Goal: Complete application form: Complete application form

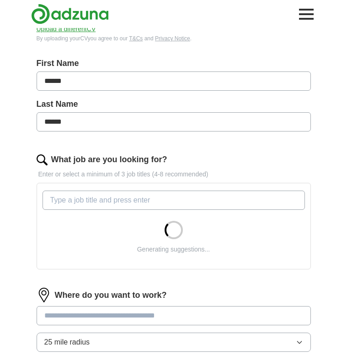
scroll to position [190, 0]
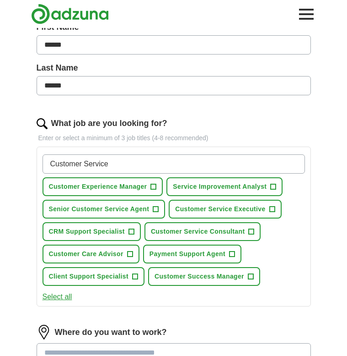
type input "Customer Service"
click at [268, 207] on button "Customer Service Executive +" at bounding box center [225, 209] width 113 height 19
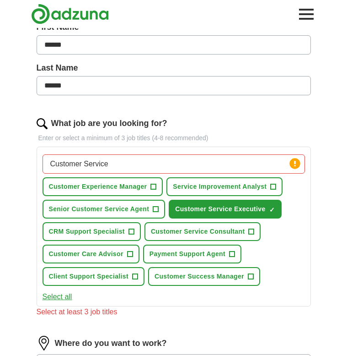
click at [159, 185] on button "Customer Experience Manager +" at bounding box center [103, 186] width 121 height 19
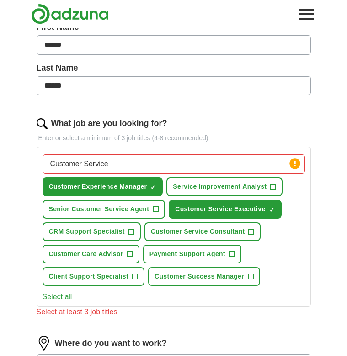
click at [212, 187] on span "Service Improvement Analyst" at bounding box center [220, 187] width 94 height 10
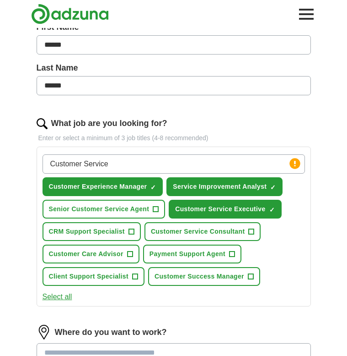
click at [165, 255] on span "Payment Support Agent" at bounding box center [188, 254] width 76 height 10
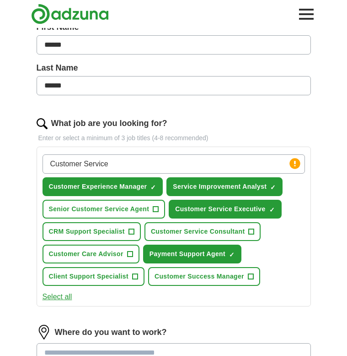
click at [125, 279] on span "Client Support Specialist" at bounding box center [89, 276] width 80 height 10
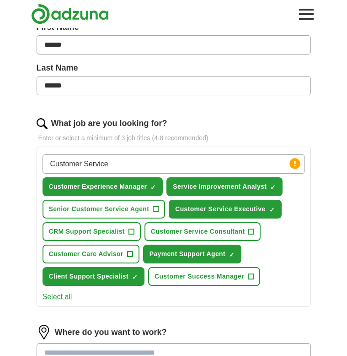
click at [114, 255] on span "Customer Care Advisor" at bounding box center [86, 254] width 75 height 10
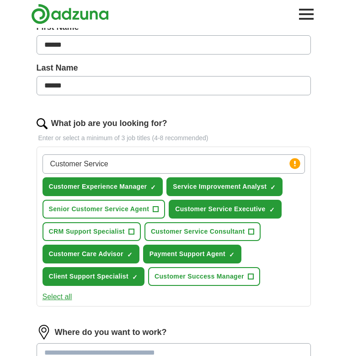
click at [229, 184] on span "Service Improvement Analyst" at bounding box center [220, 187] width 94 height 10
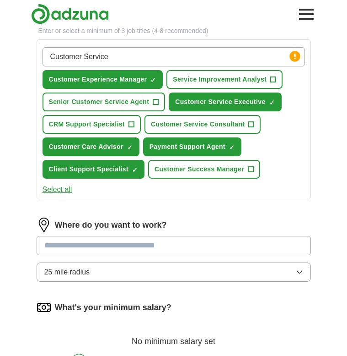
scroll to position [324, 0]
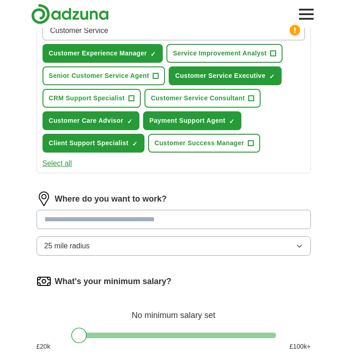
click at [203, 218] on input at bounding box center [174, 219] width 275 height 19
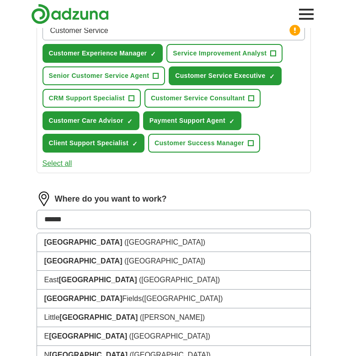
click at [152, 220] on input "******" at bounding box center [174, 219] width 275 height 19
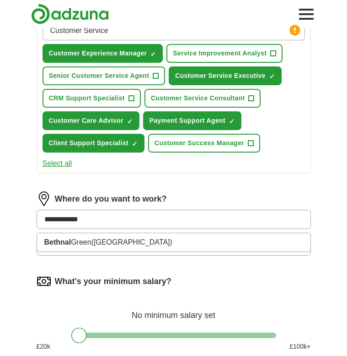
type input "**********"
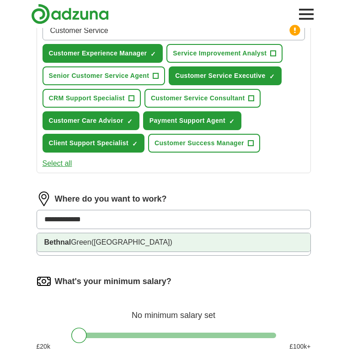
click at [143, 241] on li "Bethnal Green (East London)" at bounding box center [174, 242] width 274 height 18
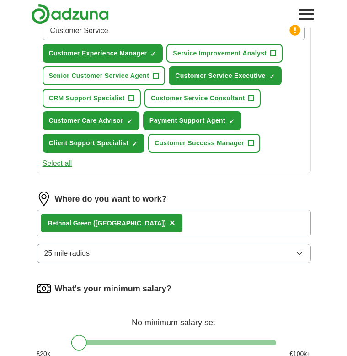
click at [95, 259] on button "25 mile radius" at bounding box center [174, 253] width 275 height 19
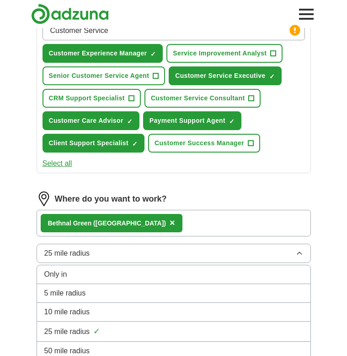
click at [70, 300] on li "5 mile radius" at bounding box center [174, 293] width 274 height 19
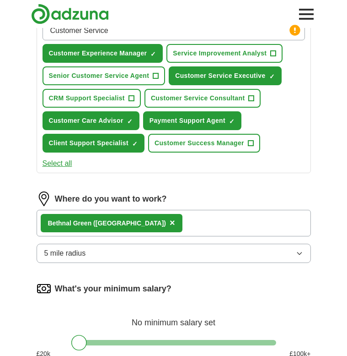
scroll to position [357, 0]
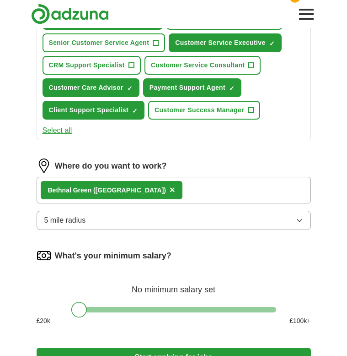
click at [57, 223] on span "5 mile radius" at bounding box center [65, 220] width 42 height 11
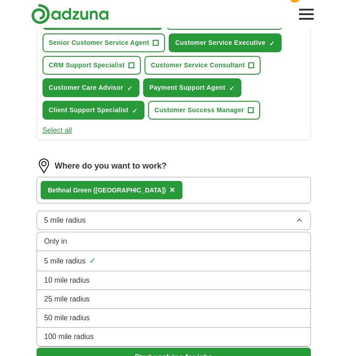
click at [56, 287] on li "10 mile radius" at bounding box center [174, 280] width 274 height 19
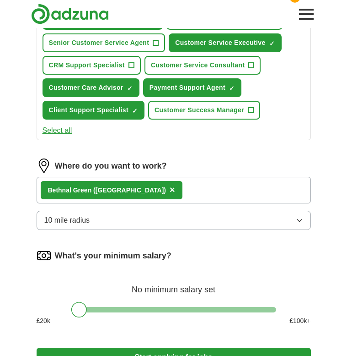
scroll to position [469, 0]
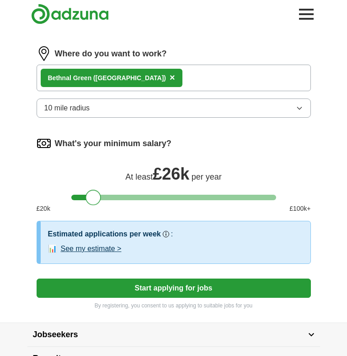
drag, startPoint x: 81, startPoint y: 196, endPoint x: 94, endPoint y: 200, distance: 13.9
click at [94, 200] on div at bounding box center [94, 198] width 16 height 16
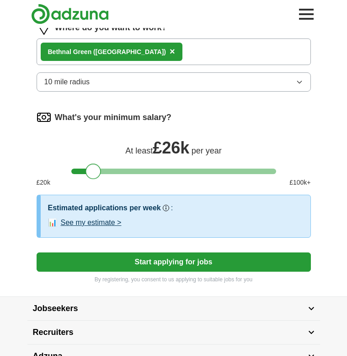
scroll to position [498, 0]
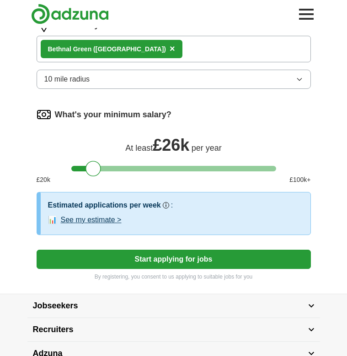
click at [88, 220] on button "See my estimate >" at bounding box center [91, 219] width 61 height 11
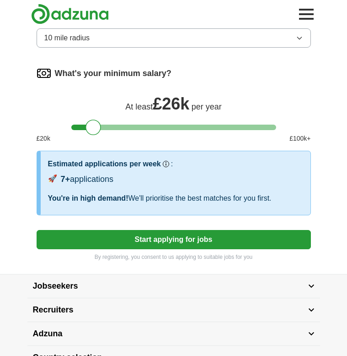
scroll to position [540, 0]
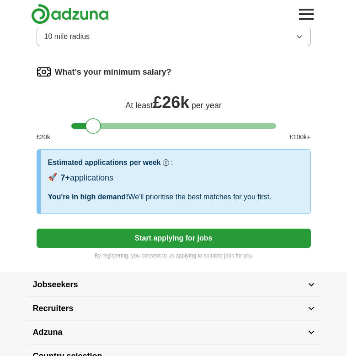
click at [120, 241] on button "Start applying for jobs" at bounding box center [174, 237] width 275 height 19
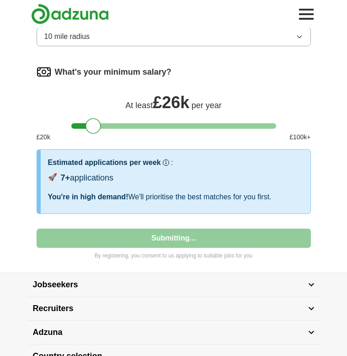
scroll to position [62, 0]
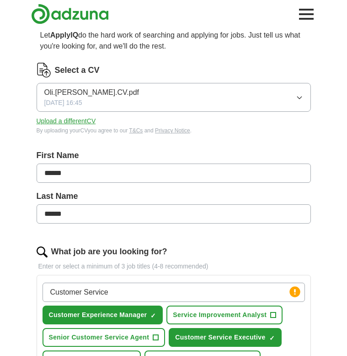
select select "**"
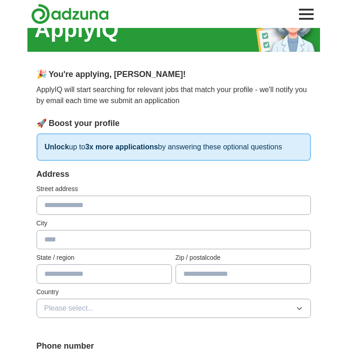
scroll to position [26, 0]
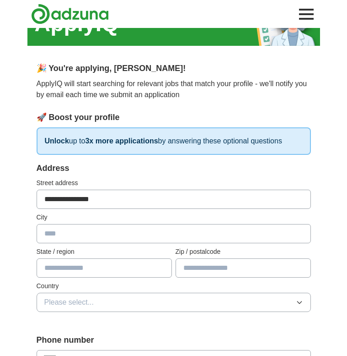
type input "**********"
type input "*"
type input "********"
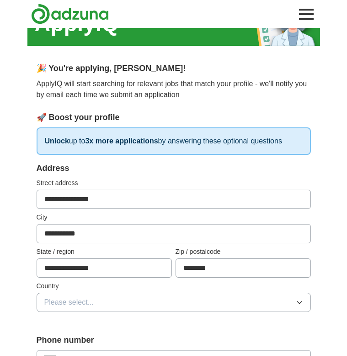
click at [134, 292] on div "Country Please select..." at bounding box center [174, 296] width 275 height 31
click at [128, 294] on button "Please select..." at bounding box center [174, 302] width 275 height 19
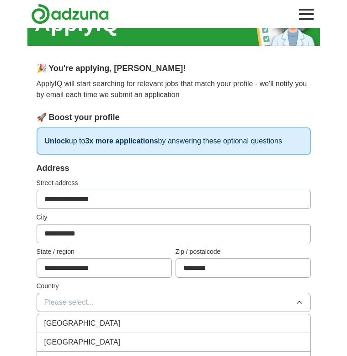
click at [115, 321] on div "[GEOGRAPHIC_DATA]" at bounding box center [173, 323] width 259 height 11
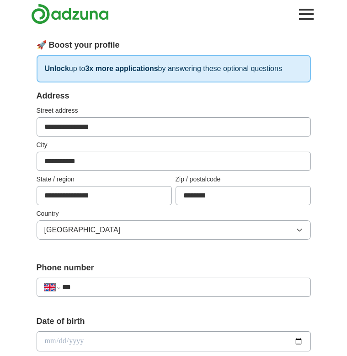
scroll to position [186, 0]
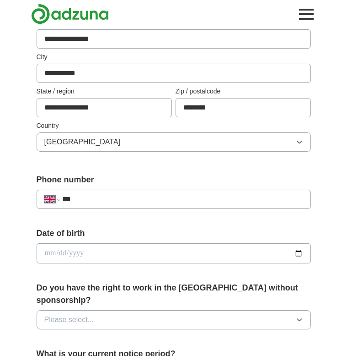
click at [75, 76] on input "**********" at bounding box center [174, 73] width 275 height 19
click at [28, 143] on div "**********" at bounding box center [173, 272] width 293 height 759
type input "**********"
click at [66, 252] on input "date" at bounding box center [174, 253] width 275 height 20
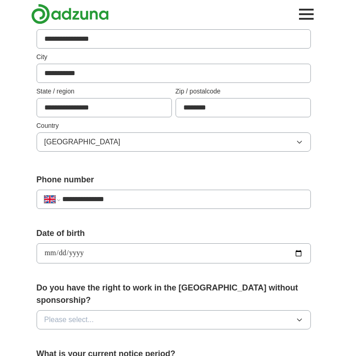
type input "**********"
click at [37, 246] on input "**********" at bounding box center [174, 253] width 275 height 20
click at [25, 260] on div "**********" at bounding box center [173, 247] width 347 height 810
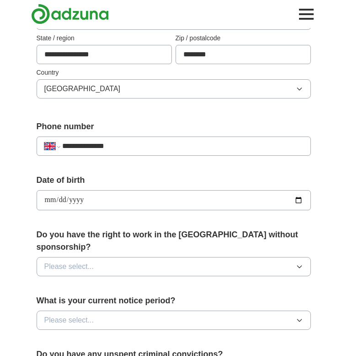
click at [68, 261] on span "Please select..." at bounding box center [69, 266] width 50 height 11
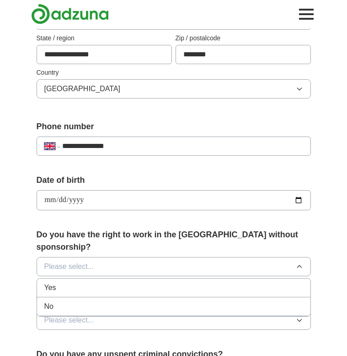
click at [64, 282] on div "Yes" at bounding box center [173, 287] width 259 height 11
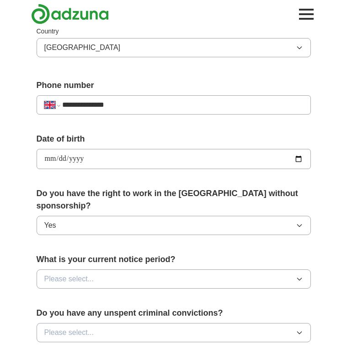
scroll to position [298, 0]
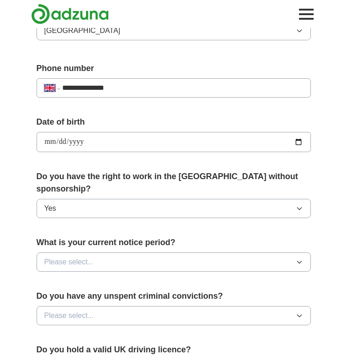
click at [57, 256] on span "Please select..." at bounding box center [69, 261] width 50 height 11
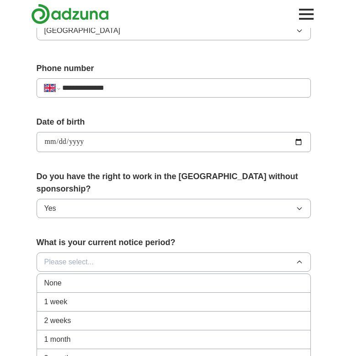
click at [65, 315] on span "2 weeks" at bounding box center [57, 320] width 27 height 11
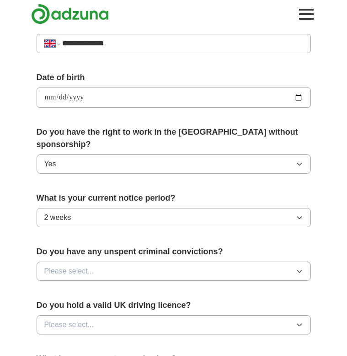
scroll to position [382, 0]
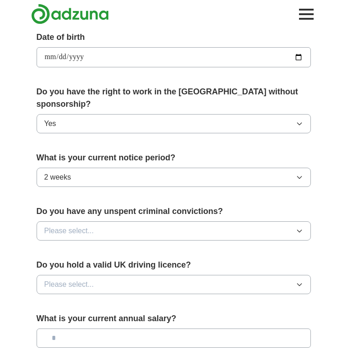
click at [86, 225] on span "Please select..." at bounding box center [69, 230] width 50 height 11
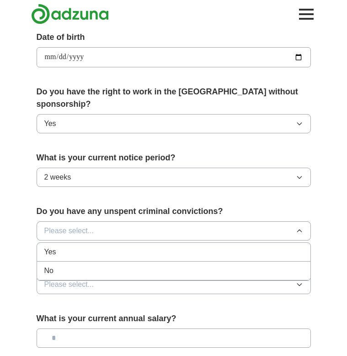
click at [72, 265] on div "No" at bounding box center [173, 270] width 259 height 11
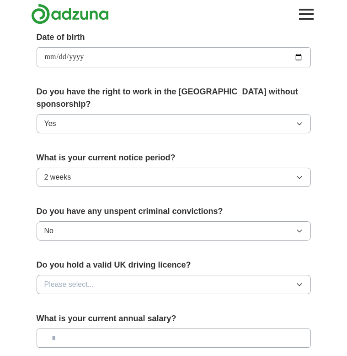
click at [71, 279] on span "Please select..." at bounding box center [69, 284] width 50 height 11
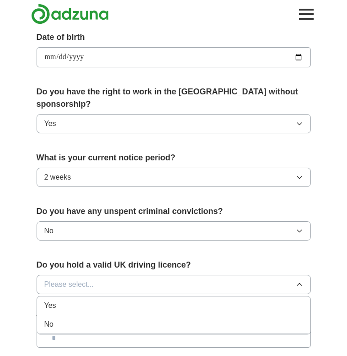
click at [66, 319] on div "No" at bounding box center [173, 324] width 259 height 11
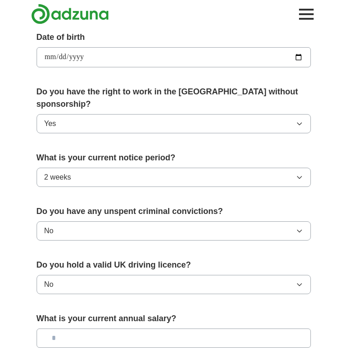
scroll to position [503, 0]
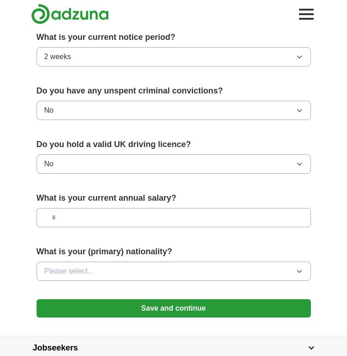
click at [97, 208] on input "text" at bounding box center [174, 217] width 275 height 19
type input "*******"
click at [114, 261] on button "Please select..." at bounding box center [174, 270] width 275 height 19
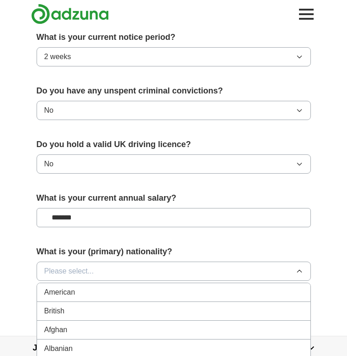
click at [78, 305] on div "British" at bounding box center [173, 310] width 259 height 11
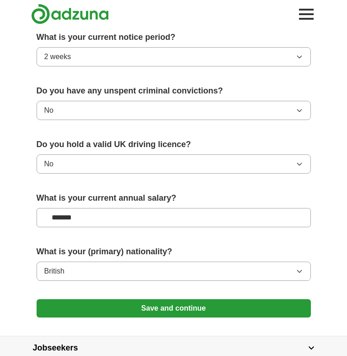
click at [113, 300] on button "Save and continue" at bounding box center [174, 308] width 275 height 18
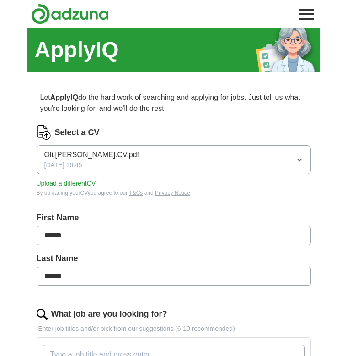
click at [79, 162] on span "[DATE] 16:45" at bounding box center [63, 165] width 38 height 10
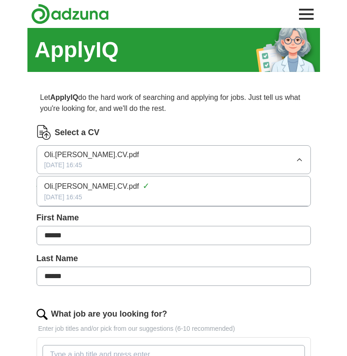
click at [137, 135] on div "Select a CV" at bounding box center [174, 132] width 275 height 15
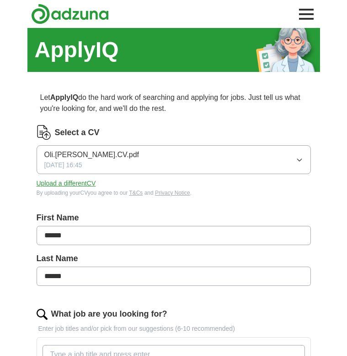
click at [81, 185] on button "Upload a different CV" at bounding box center [67, 184] width 60 height 10
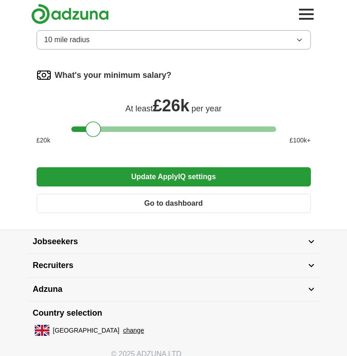
scroll to position [501, 0]
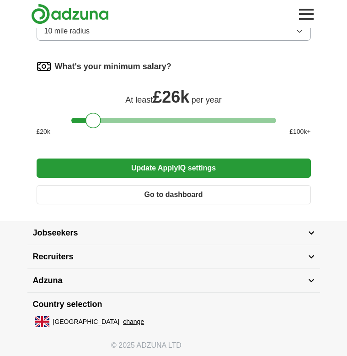
click at [185, 169] on button "Update ApplyIQ settings" at bounding box center [174, 167] width 275 height 19
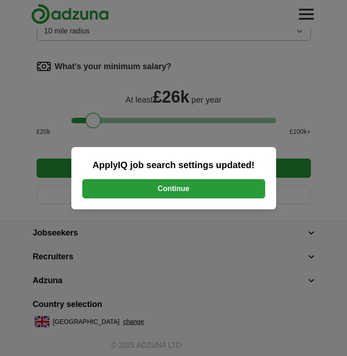
click at [200, 187] on button "Continue" at bounding box center [173, 188] width 183 height 19
